Goal: Task Accomplishment & Management: Complete application form

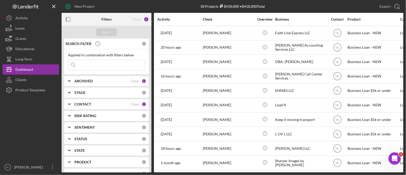
drag, startPoint x: 0, startPoint y: 0, endPoint x: 224, endPoint y: 96, distance: 243.5
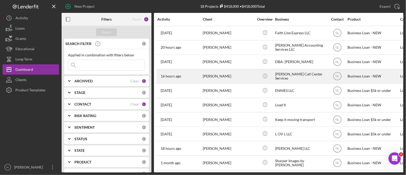
drag, startPoint x: 224, startPoint y: 96, endPoint x: 199, endPoint y: 75, distance: 32.6
click at [199, 75] on div "16 hours ago [PERSON_NAME]" at bounding box center [179, 76] width 45 height 14
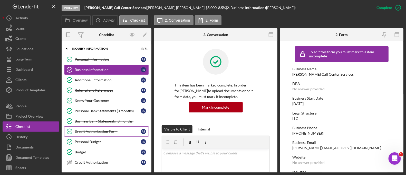
scroll to position [57, 0]
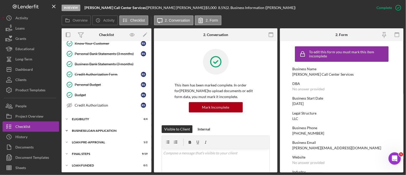
click at [102, 129] on div "BUSINESS LOAN APPLICATION" at bounding box center [108, 130] width 73 height 3
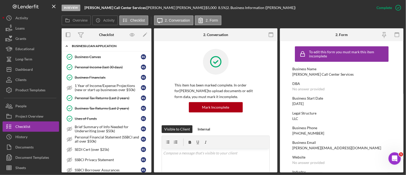
scroll to position [142, 0]
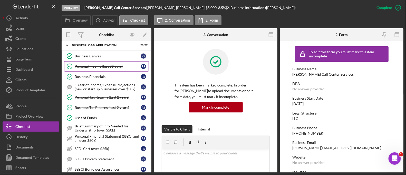
click at [94, 68] on link "Personal Income (last 30 days) Personal Income (last 30 days) R S" at bounding box center [106, 66] width 85 height 10
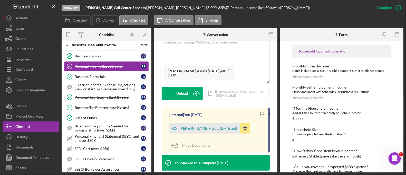
scroll to position [86, 0]
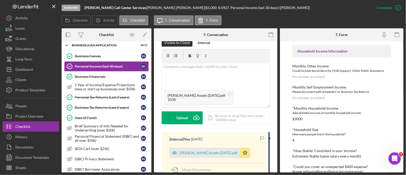
click at [200, 39] on div "7. Conversation" at bounding box center [215, 34] width 41 height 13
click at [200, 42] on div "Internal" at bounding box center [204, 43] width 13 height 8
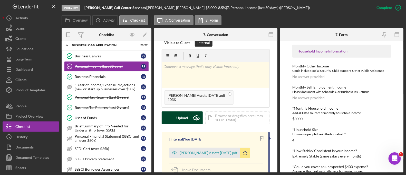
click at [185, 116] on div "Upload" at bounding box center [183, 117] width 12 height 13
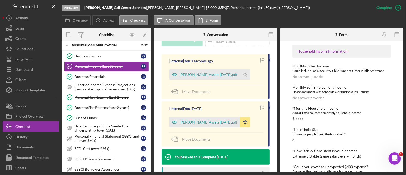
scroll to position [165, 0]
click at [241, 77] on icon "Icon/Star" at bounding box center [245, 74] width 10 height 10
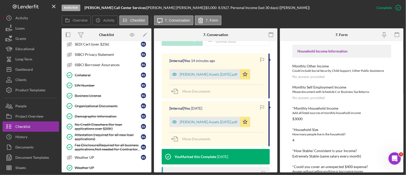
scroll to position [335, 0]
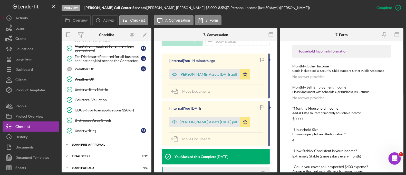
click at [107, 142] on div "Icon/Expander LOAN PRE-APPROVAL 1 / 2" at bounding box center [107, 144] width 90 height 10
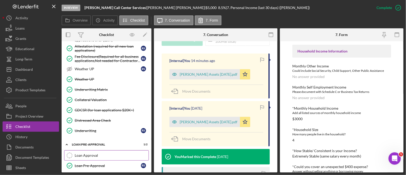
click at [115, 150] on link "Loan Approval Loan Approval" at bounding box center [106, 155] width 85 height 10
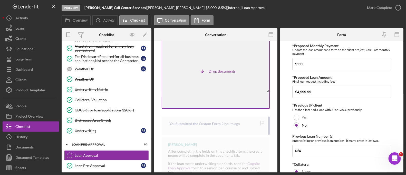
scroll to position [5, 0]
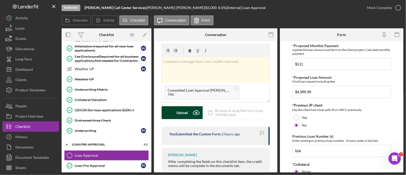
click at [184, 115] on div "Upload" at bounding box center [183, 112] width 12 height 13
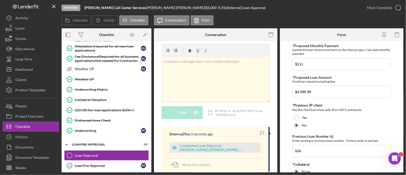
click at [254, 147] on polygon "button" at bounding box center [256, 147] width 4 height 4
click at [389, 8] on div "Mark Complete" at bounding box center [379, 8] width 25 height 10
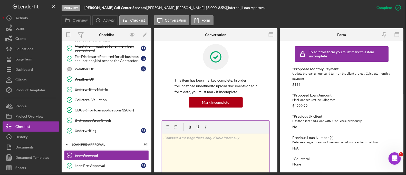
scroll to position [81, 0]
